Goal: Information Seeking & Learning: Understand process/instructions

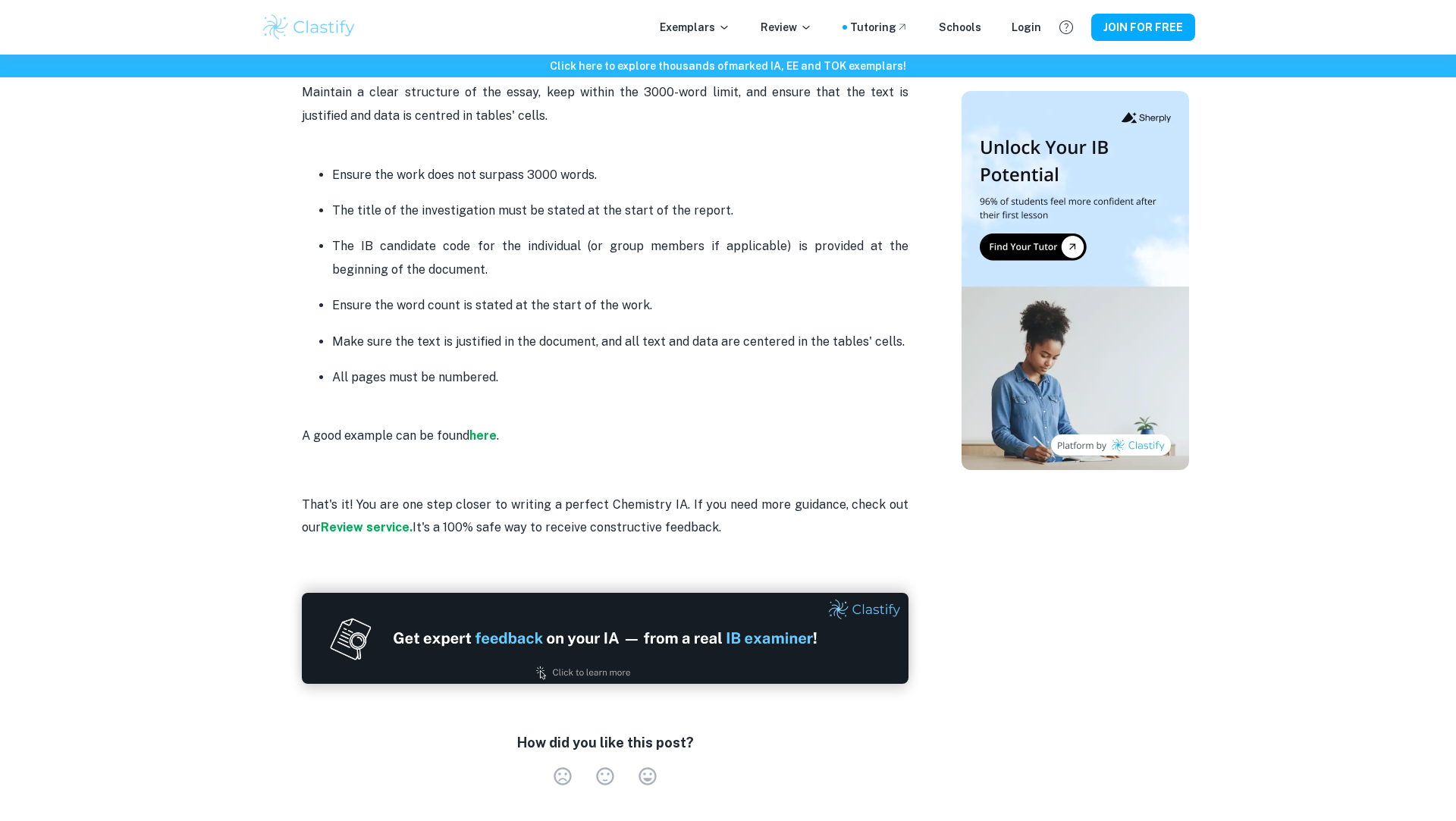
scroll to position [3901, 0]
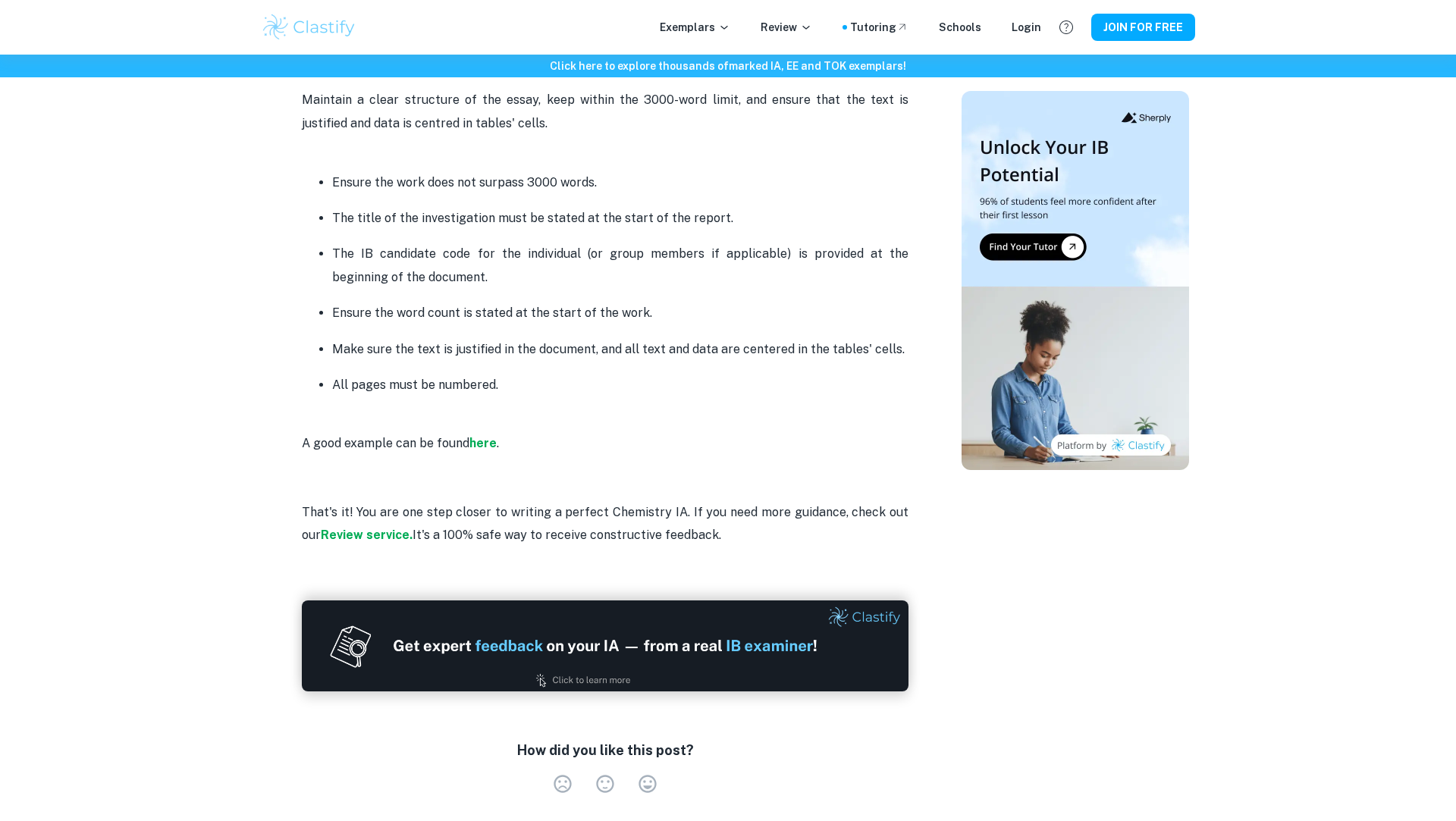
click at [496, 208] on p "The title of the investigation must be stated at the start of the report." at bounding box center [619, 218] width 576 height 23
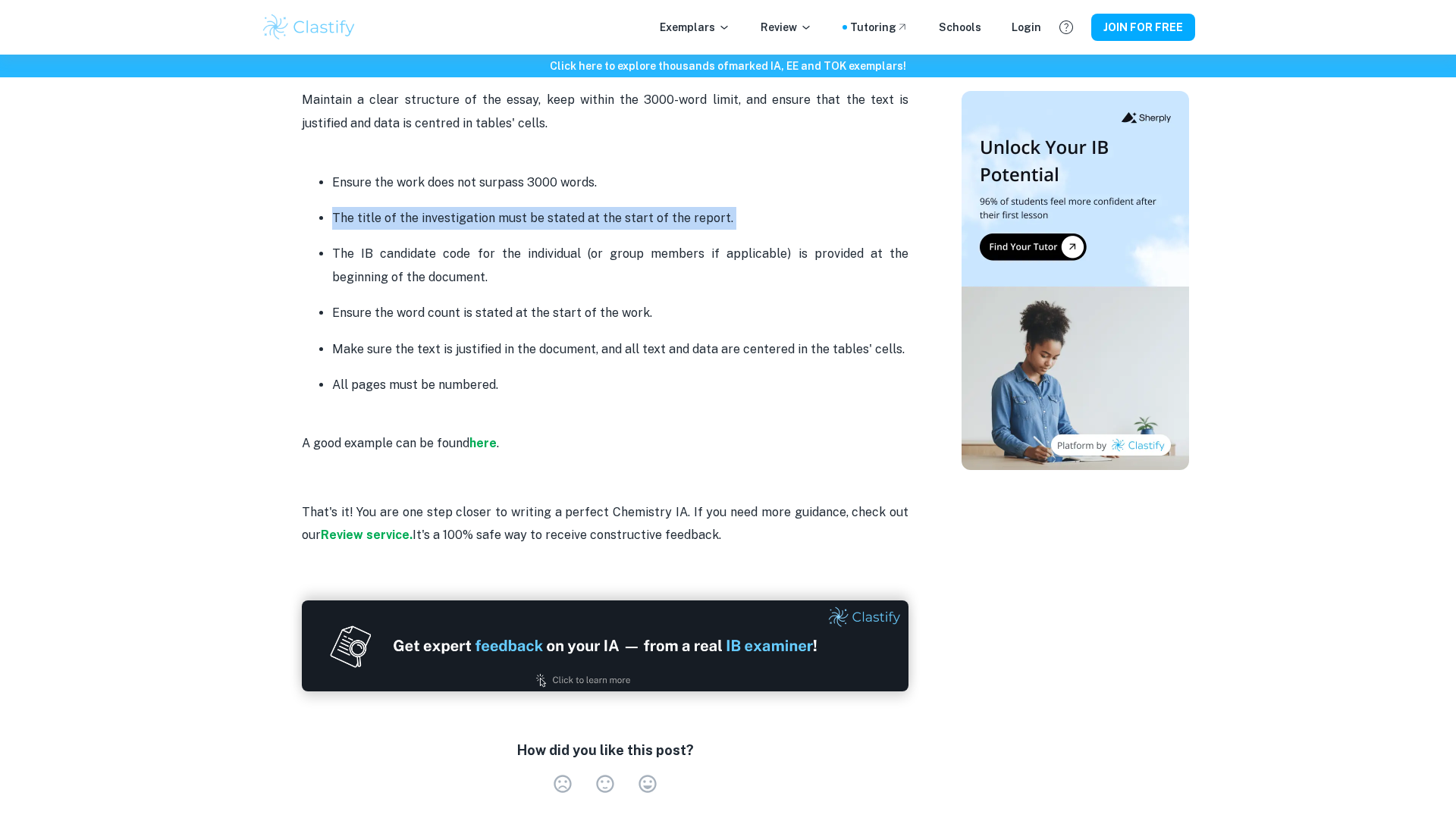
click at [496, 208] on p "The title of the investigation must be stated at the start of the report." at bounding box center [619, 218] width 576 height 23
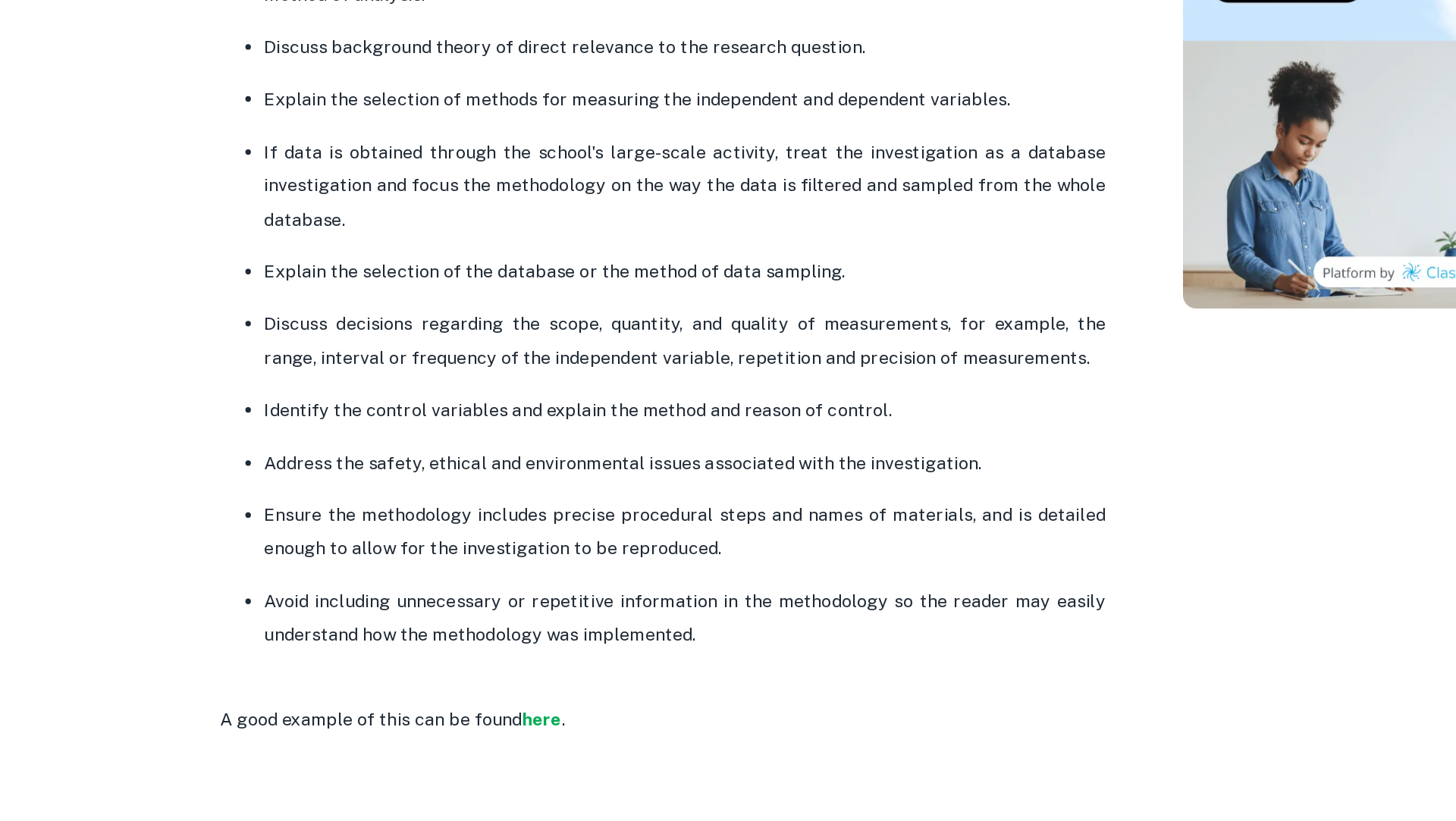
scroll to position [1038, 0]
click at [434, 440] on p "Explain the selection of the database or the method of data sampling." at bounding box center [619, 443] width 576 height 23
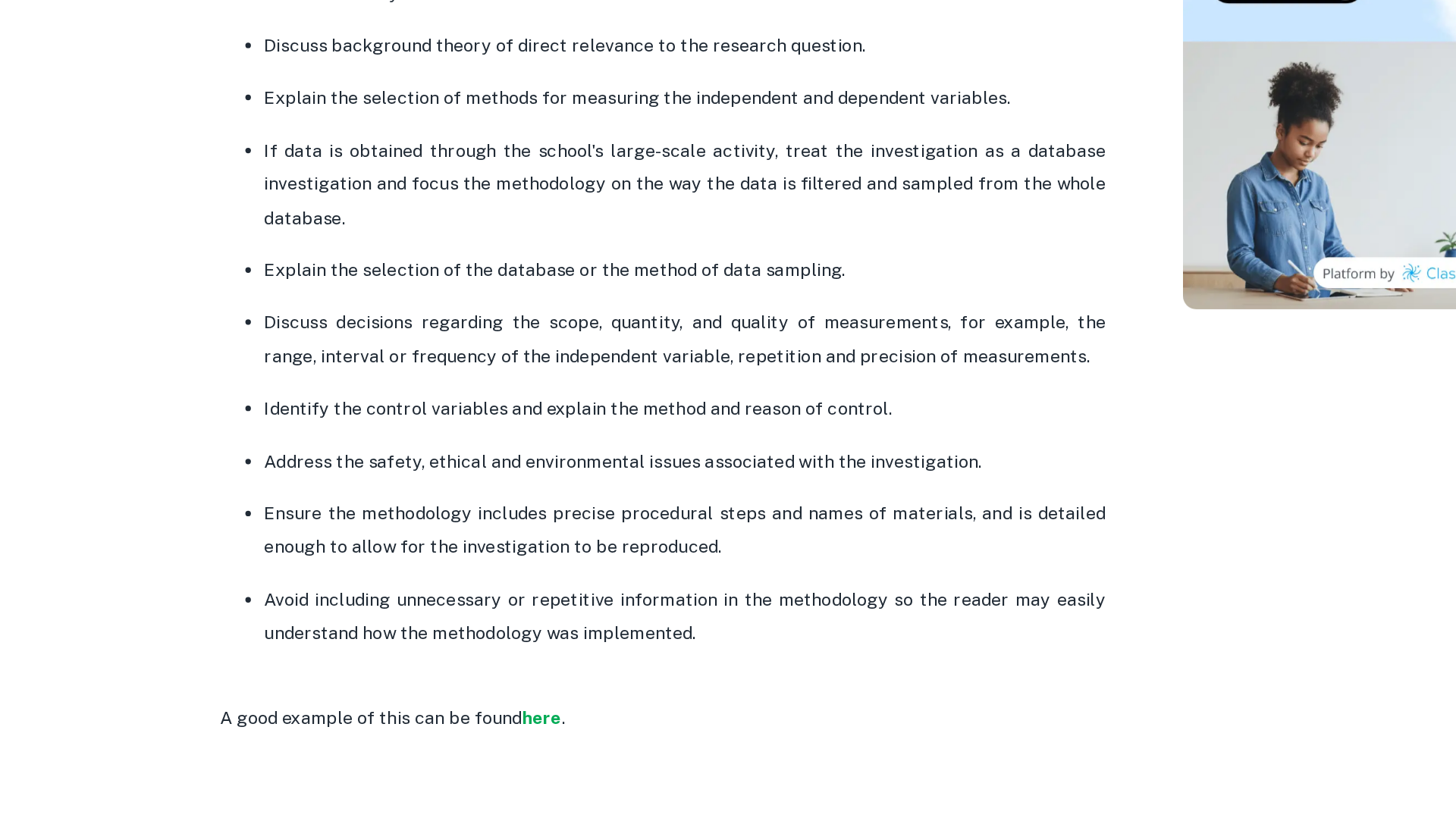
click at [429, 477] on p "Discuss decisions regarding the scope, quantity, and quality of measurements, f…" at bounding box center [619, 491] width 576 height 47
click at [421, 524] on ul "The research question must state the dependent and independent variables or two…" at bounding box center [605, 450] width 606 height 509
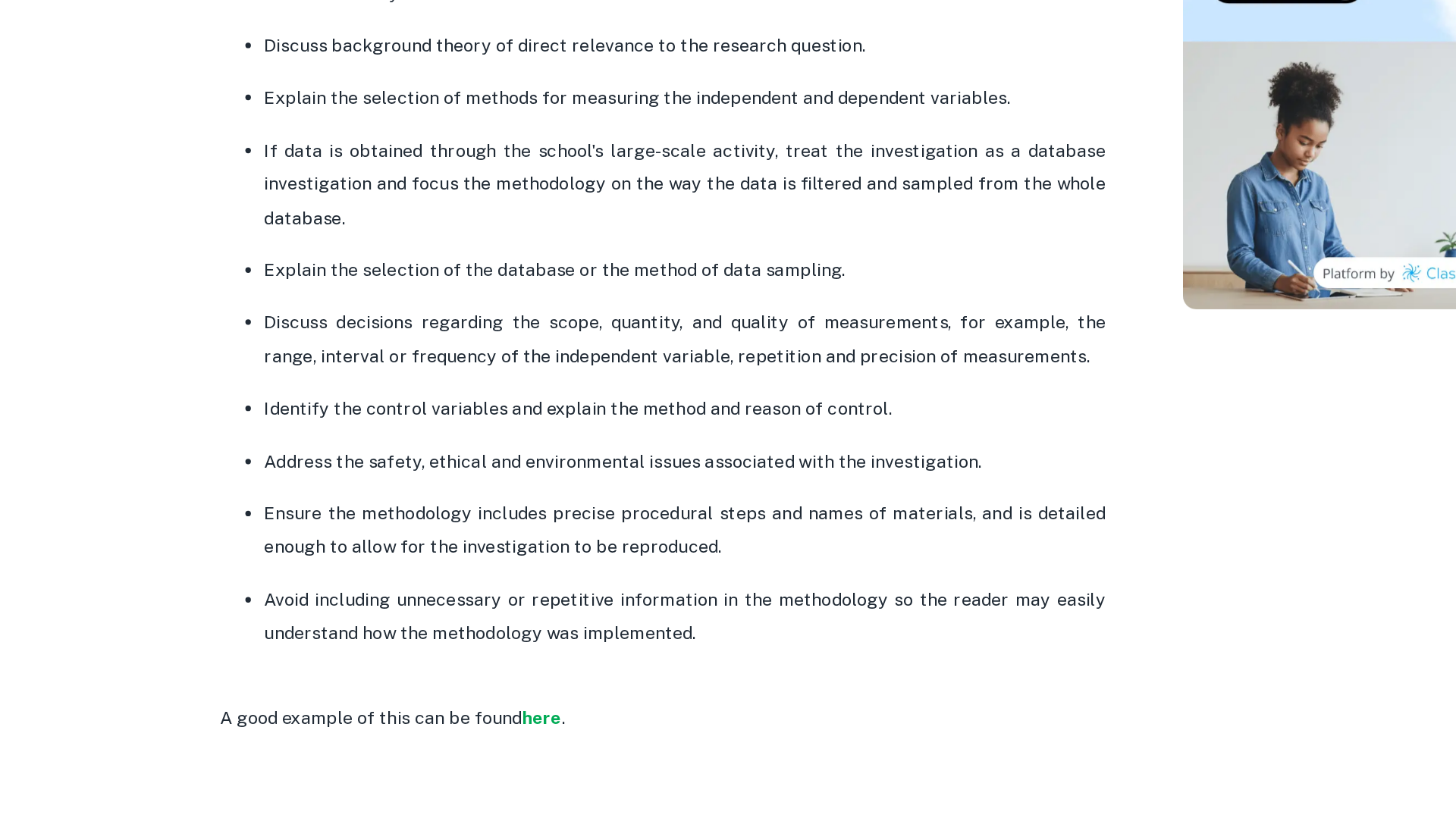
click at [421, 524] on ul "The research question must state the dependent and independent variables or two…" at bounding box center [605, 450] width 606 height 509
click at [417, 593] on ul "The research question must state the dependent and independent variables or two…" at bounding box center [605, 450] width 606 height 509
click at [429, 662] on p "Avoid including unnecessary or repetitive information in the methodology so the…" at bounding box center [619, 681] width 576 height 47
